Goal: Navigation & Orientation: Go to known website

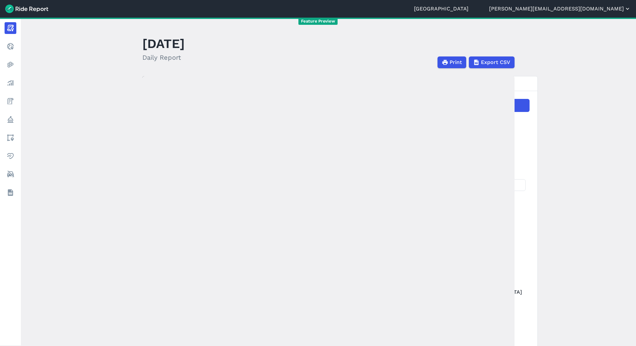
click at [610, 12] on header "Seattle [PERSON_NAME][EMAIL_ADDRESS][DOMAIN_NAME] Settings Terms Change Organiz…" at bounding box center [318, 9] width 636 height 18
click at [604, 9] on button "[PERSON_NAME][EMAIL_ADDRESS][DOMAIN_NAME]" at bounding box center [560, 9] width 142 height 8
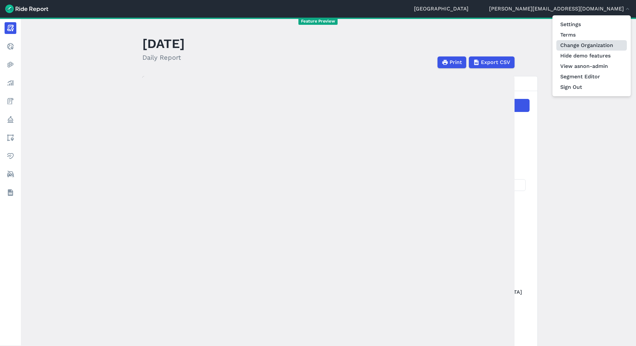
click at [592, 47] on link "Change Organization" at bounding box center [591, 45] width 71 height 10
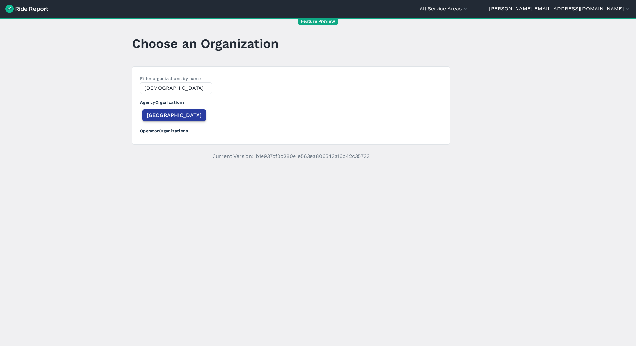
type input "[DEMOGRAPHIC_DATA]"
click at [168, 120] on button "[GEOGRAPHIC_DATA]" at bounding box center [174, 115] width 64 height 12
